Goal: Task Accomplishment & Management: Complete application form

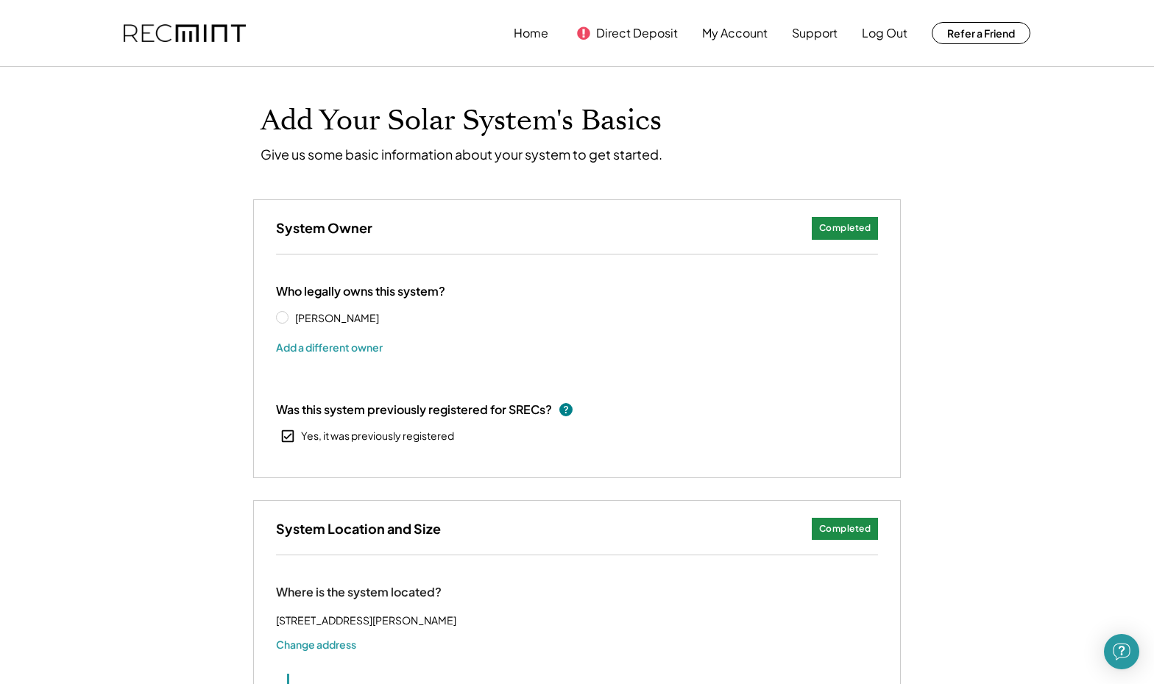
select select "**********"
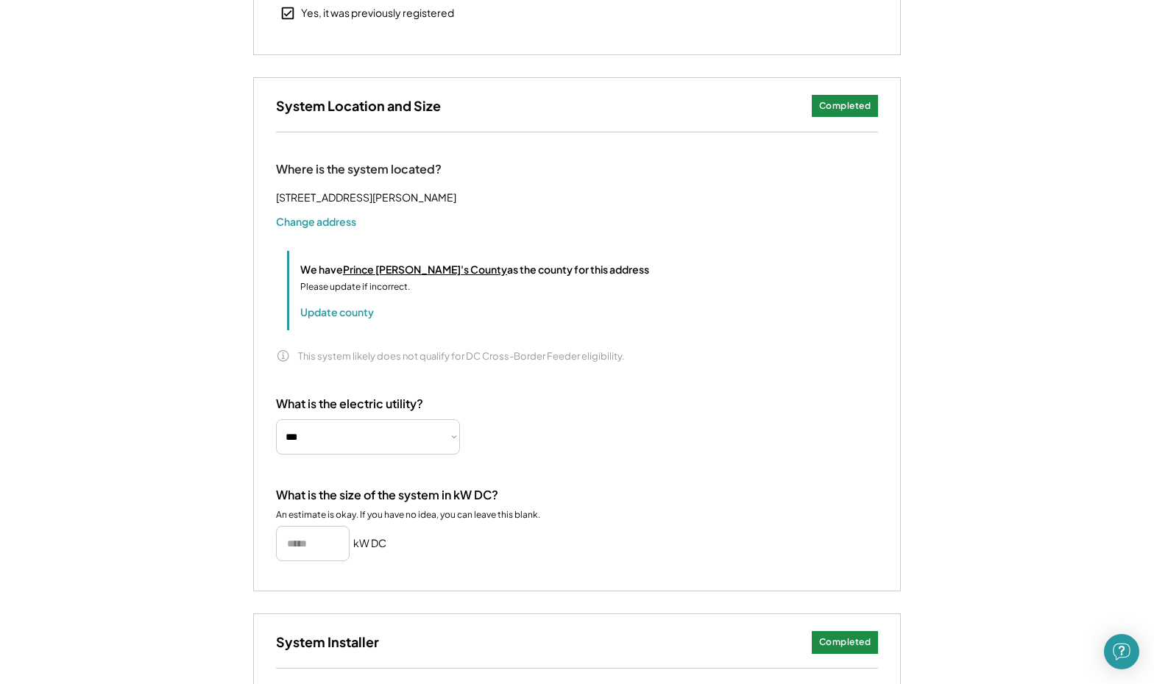
scroll to position [606, 0]
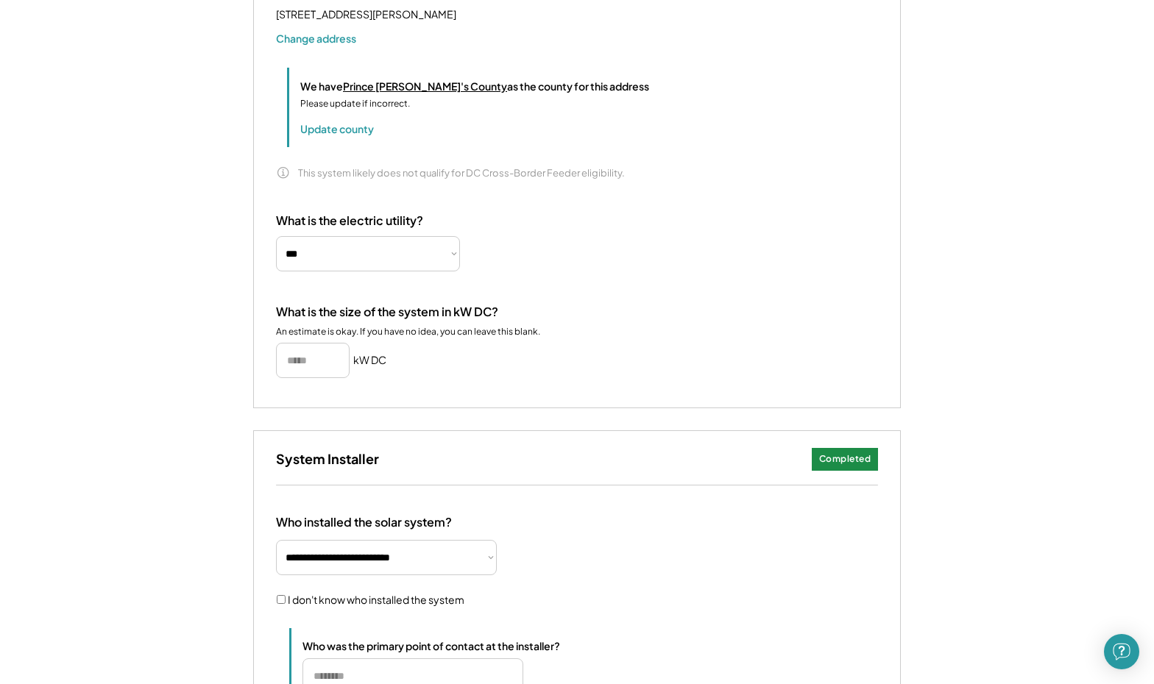
click at [301, 370] on input "input" at bounding box center [313, 360] width 74 height 35
drag, startPoint x: 338, startPoint y: 375, endPoint x: 221, endPoint y: 370, distance: 117.1
click at [221, 370] on div "**********" at bounding box center [577, 282] width 1154 height 1643
type input "*******"
click at [416, 378] on div "What is the size of the system in kW DC? An estimate is okay. If you have no id…" at bounding box center [577, 342] width 602 height 74
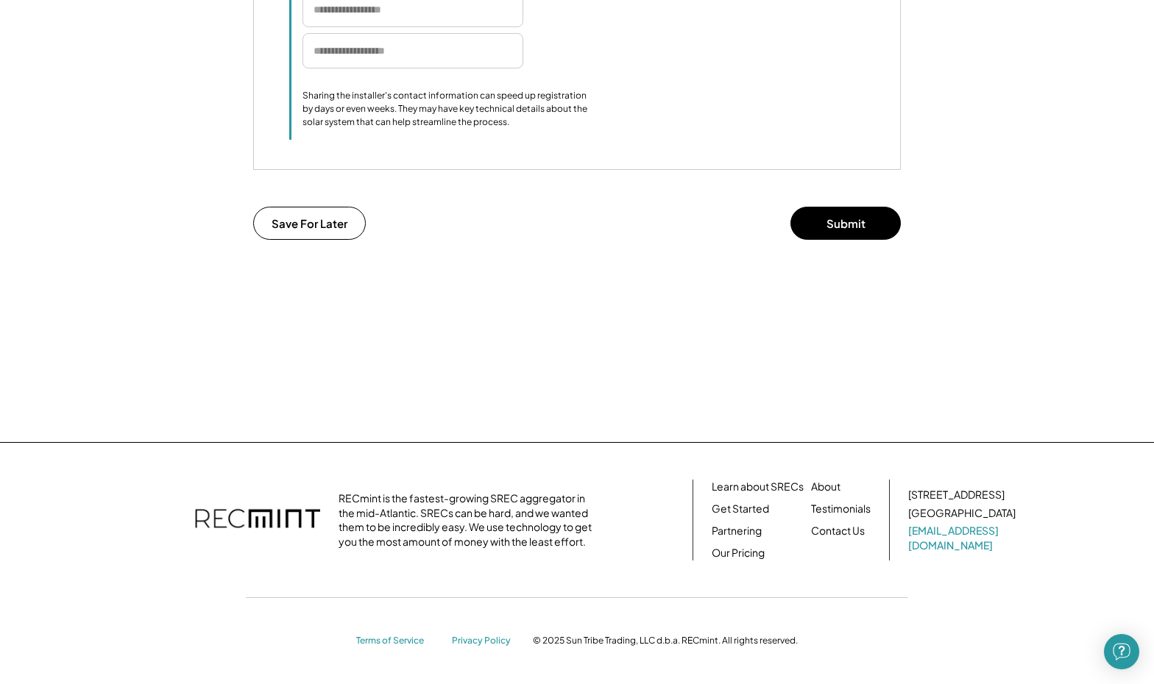
scroll to position [1369, 0]
click at [891, 227] on button "Submit" at bounding box center [845, 223] width 110 height 33
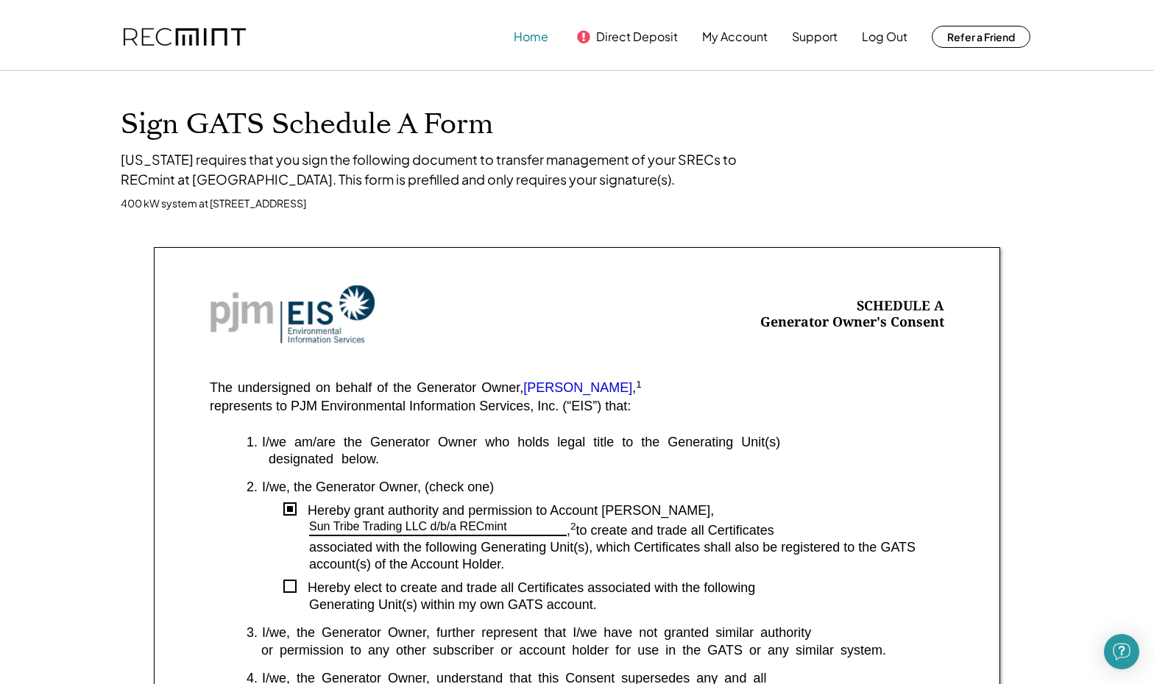
click at [537, 43] on button "Home" at bounding box center [531, 36] width 35 height 29
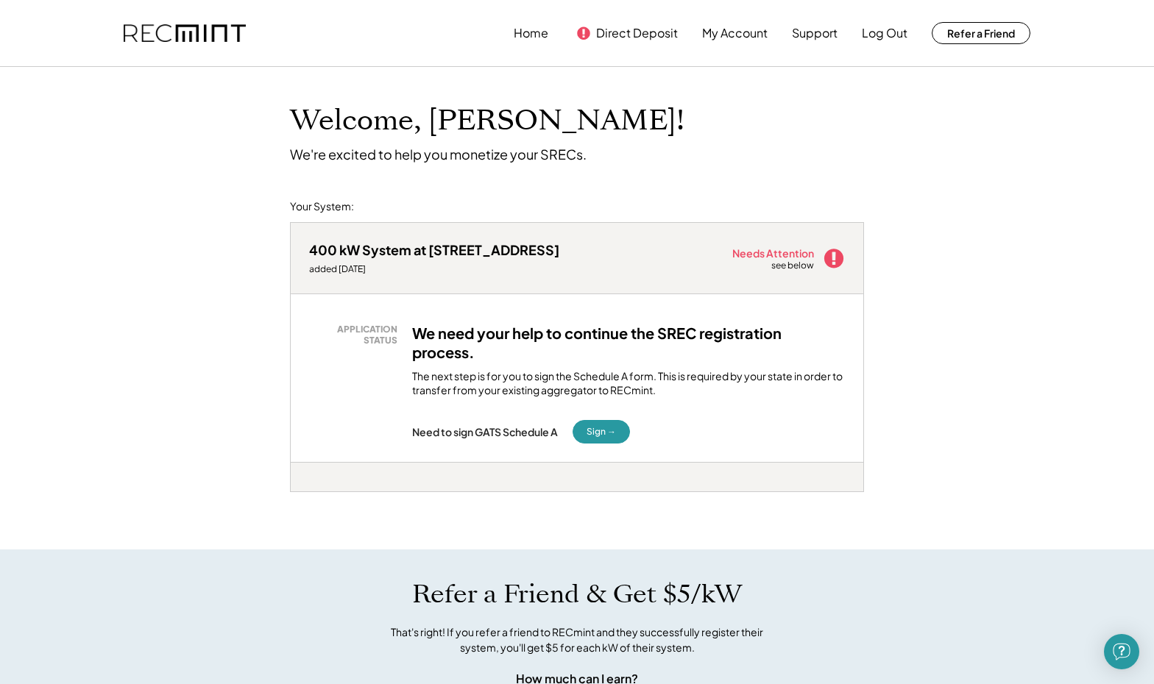
click at [766, 248] on div "Needs Attention" at bounding box center [773, 253] width 83 height 10
click at [648, 40] on button "Direct Deposit" at bounding box center [637, 32] width 82 height 29
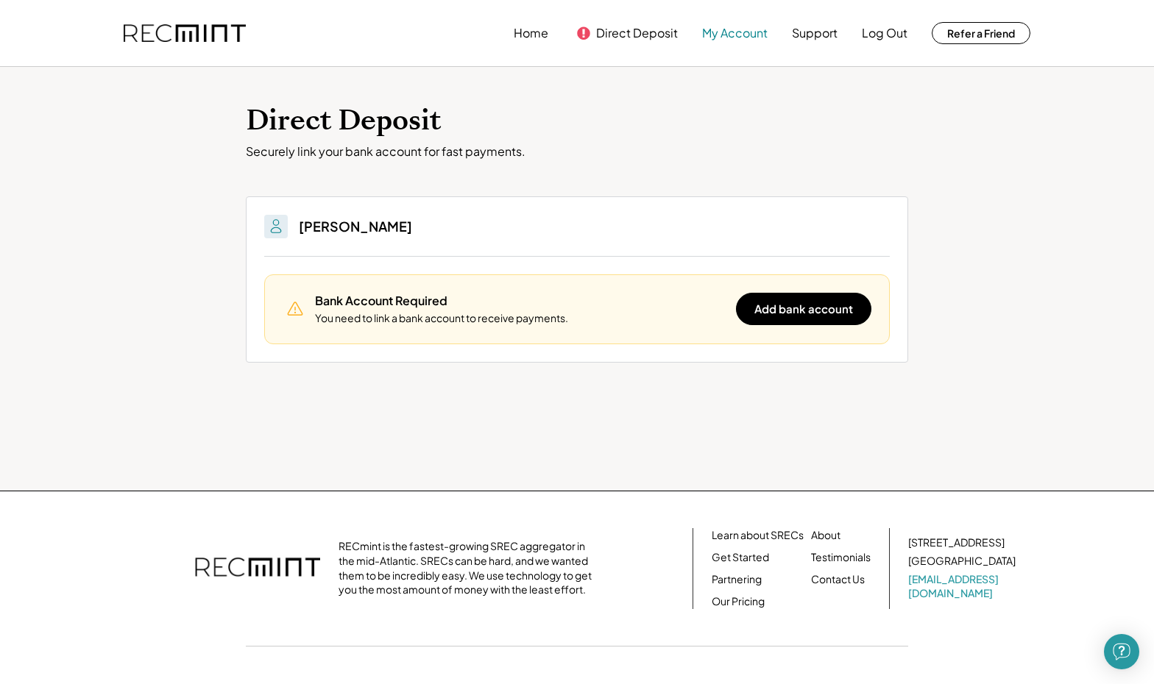
click at [740, 35] on button "My Account" at bounding box center [735, 32] width 66 height 29
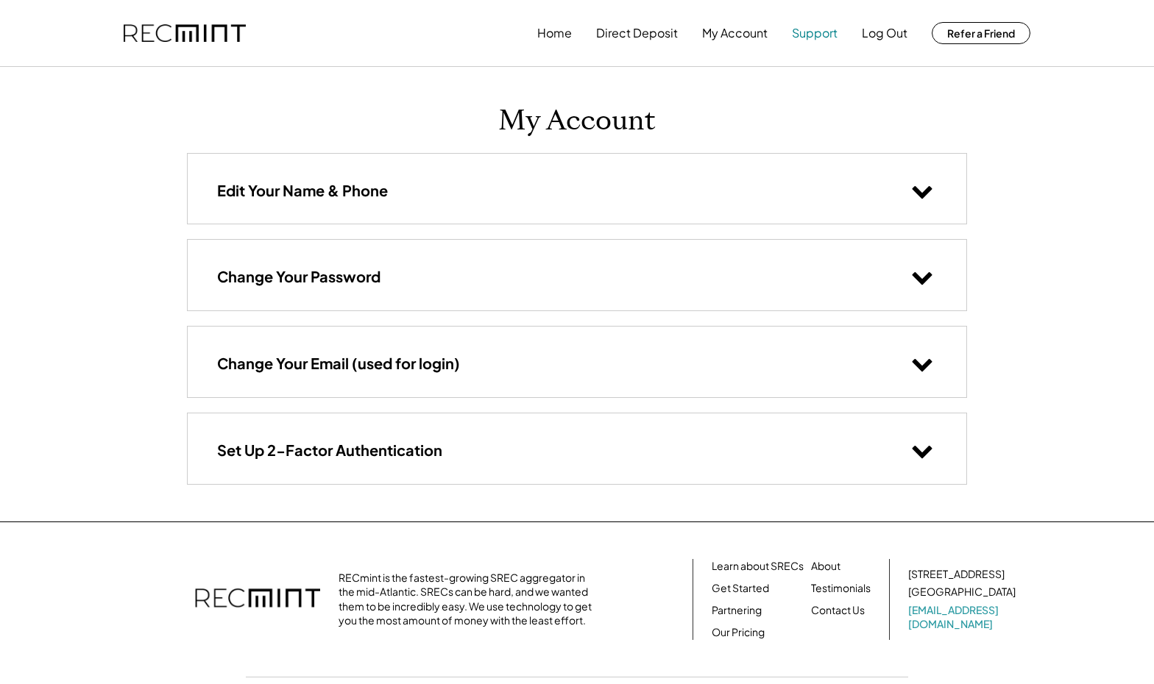
click at [813, 32] on button "Support" at bounding box center [815, 32] width 46 height 29
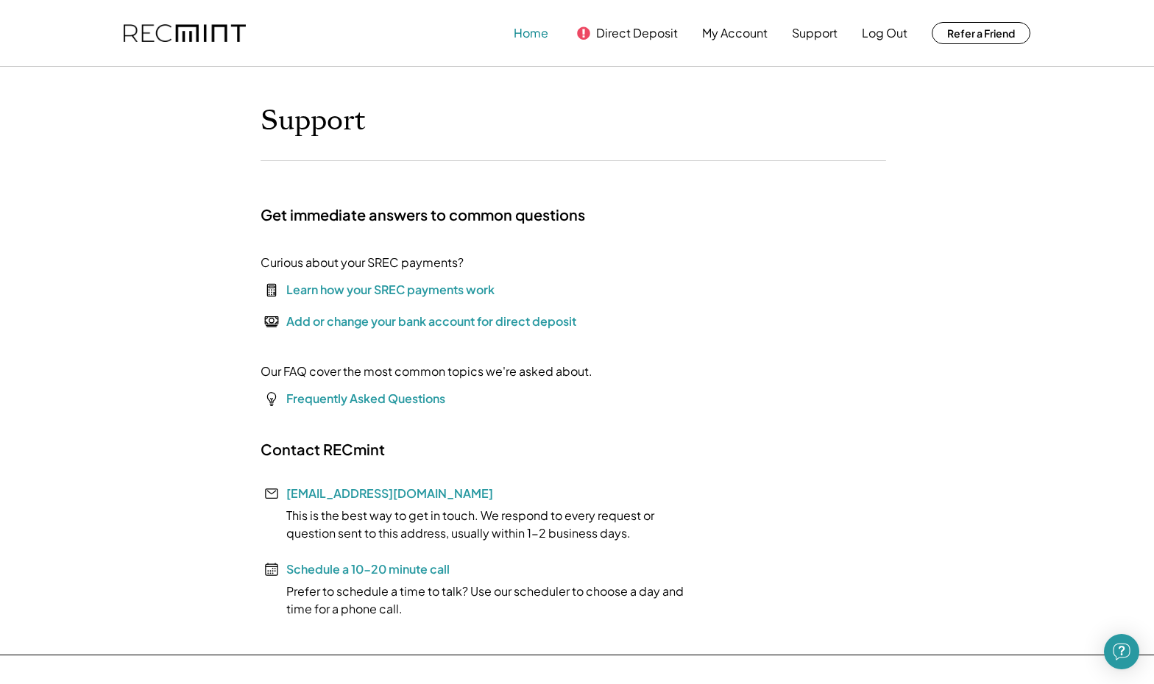
click at [526, 36] on button "Home" at bounding box center [531, 32] width 35 height 29
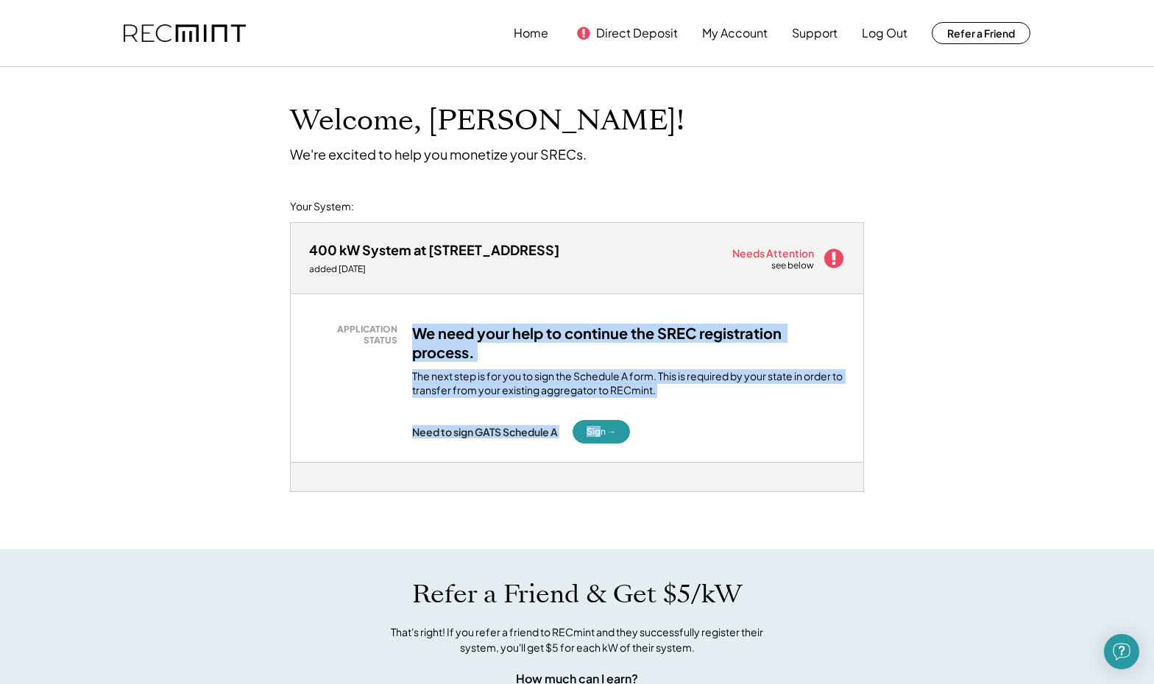
drag, startPoint x: 445, startPoint y: 300, endPoint x: 598, endPoint y: 433, distance: 202.9
click at [599, 433] on div "APPLICATION STATUS We need your help to continue the SREC registration process.…" at bounding box center [577, 378] width 573 height 168
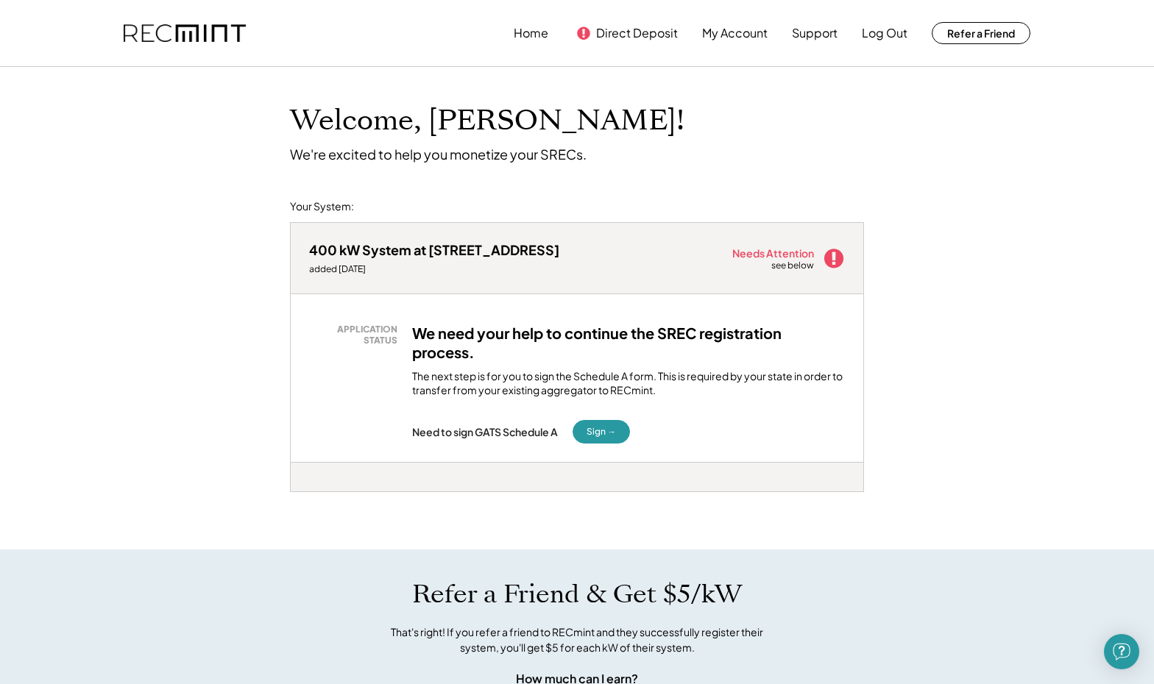
click at [673, 378] on div "The next step is for you to sign the Schedule A form. This is required by your …" at bounding box center [628, 383] width 433 height 29
click at [519, 29] on button "Home" at bounding box center [531, 32] width 35 height 29
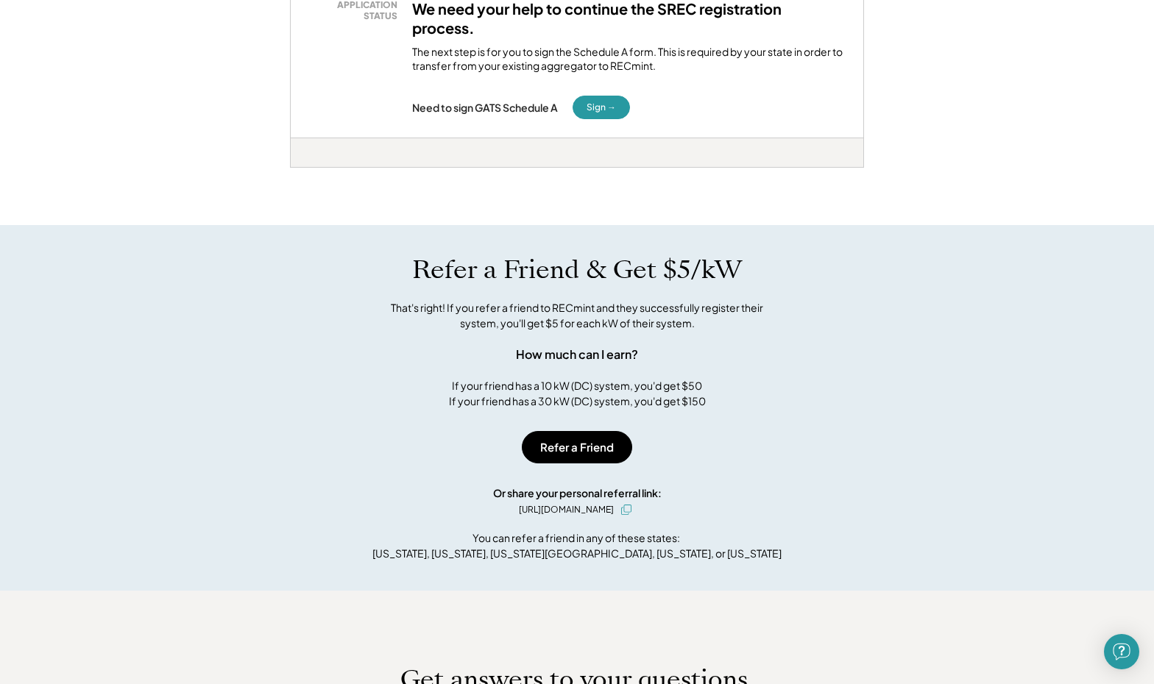
scroll to position [325, 0]
